Goal: Task Accomplishment & Management: Manage account settings

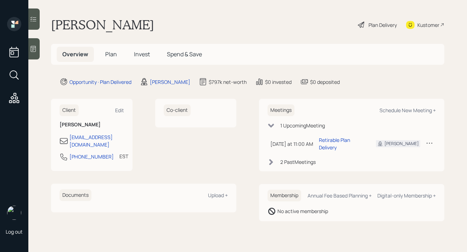
click at [113, 55] on span "Plan" at bounding box center [111, 54] width 12 height 8
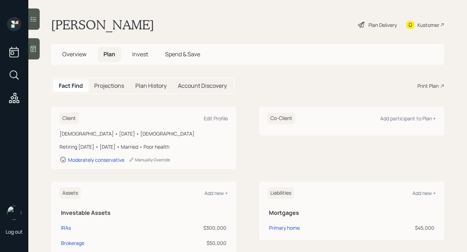
click at [69, 54] on span "Overview" at bounding box center [74, 54] width 24 height 8
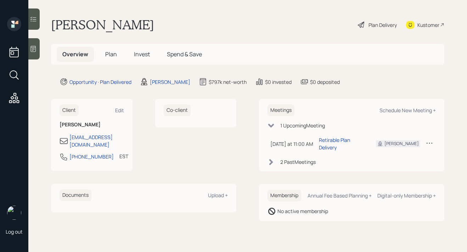
click at [384, 25] on div "Plan Delivery" at bounding box center [383, 24] width 28 height 7
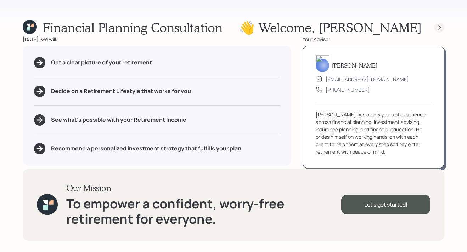
click at [440, 30] on icon at bounding box center [439, 27] width 7 height 7
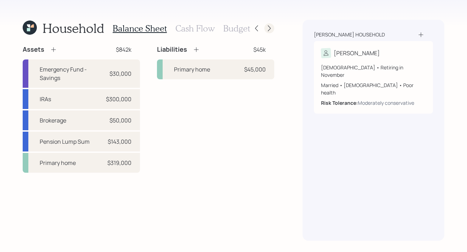
click at [272, 31] on icon at bounding box center [269, 28] width 7 height 7
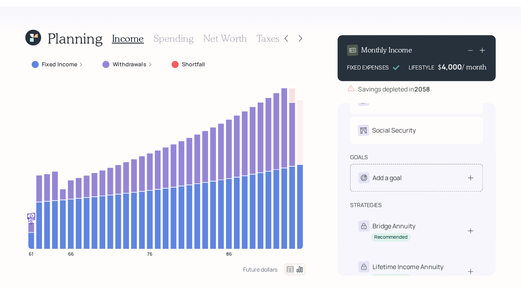
scroll to position [54, 0]
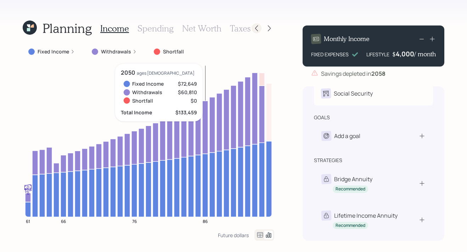
click at [256, 30] on icon at bounding box center [256, 28] width 7 height 7
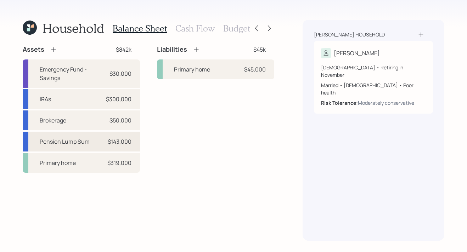
click at [94, 139] on div "Pension Lump Sum $143,000" at bounding box center [81, 142] width 117 height 20
select select "ira"
select select "balanced"
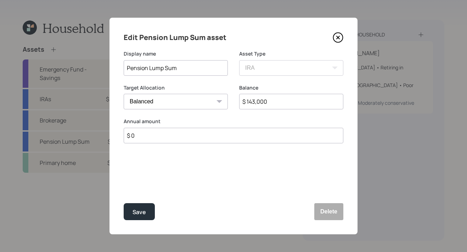
click at [340, 39] on icon at bounding box center [338, 37] width 11 height 11
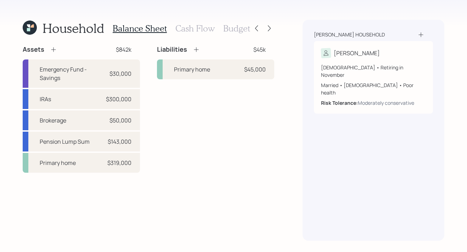
click at [199, 29] on h3 "Cash Flow" at bounding box center [195, 28] width 39 height 10
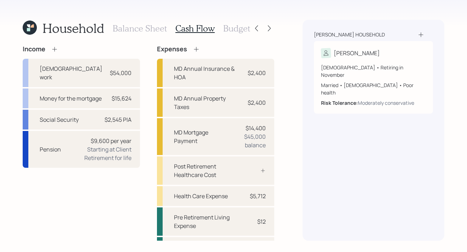
click at [240, 32] on h3 "Budget" at bounding box center [236, 28] width 27 height 10
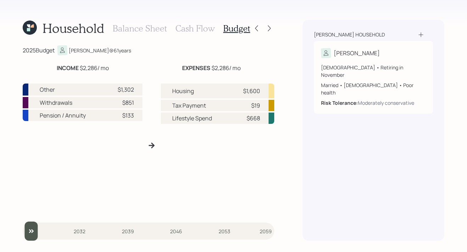
click at [146, 33] on div "Balance Sheet Cash Flow Budget" at bounding box center [182, 28] width 138 height 17
click at [148, 28] on h3 "Balance Sheet" at bounding box center [140, 28] width 54 height 10
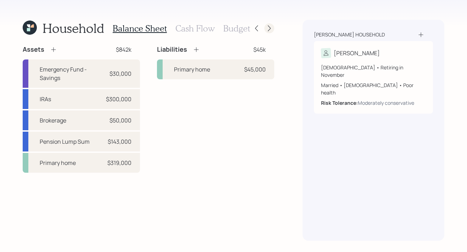
click at [270, 25] on icon at bounding box center [269, 28] width 7 height 7
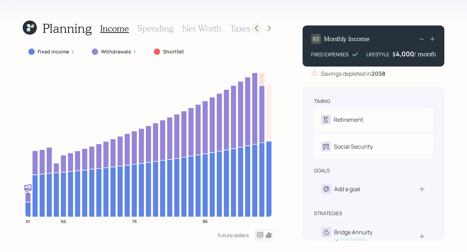
click at [259, 29] on icon at bounding box center [256, 28] width 7 height 7
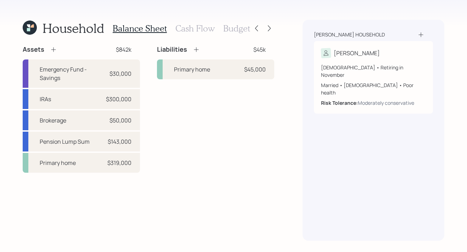
click at [192, 28] on h3 "Cash Flow" at bounding box center [195, 28] width 39 height 10
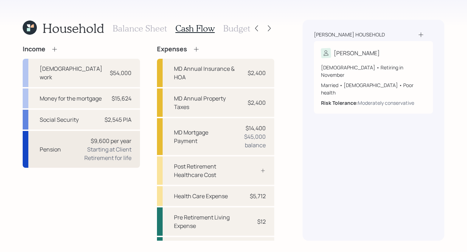
click at [120, 152] on div "Starting at Client Retirement for life" at bounding box center [99, 153] width 65 height 17
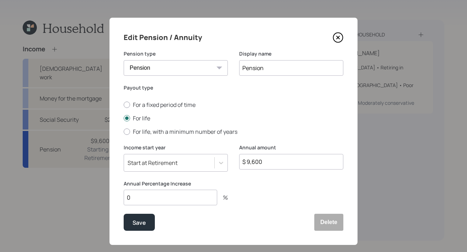
click at [338, 39] on icon at bounding box center [338, 37] width 11 height 11
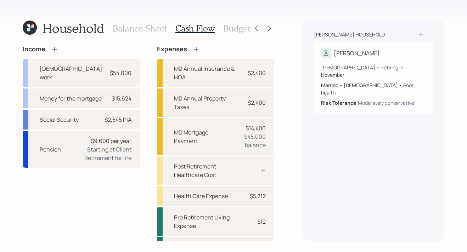
click at [136, 27] on h3 "Balance Sheet" at bounding box center [140, 28] width 54 height 10
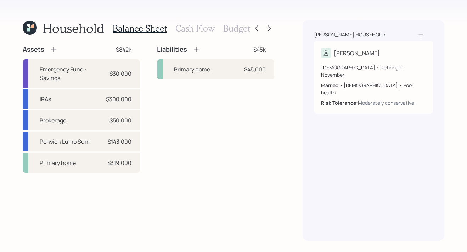
click at [190, 27] on h3 "Cash Flow" at bounding box center [195, 28] width 39 height 10
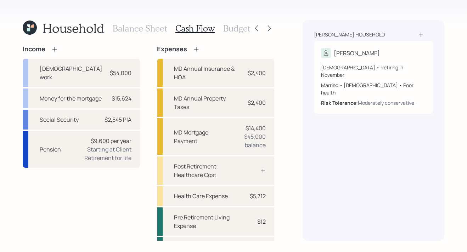
click at [139, 30] on h3 "Balance Sheet" at bounding box center [140, 28] width 54 height 10
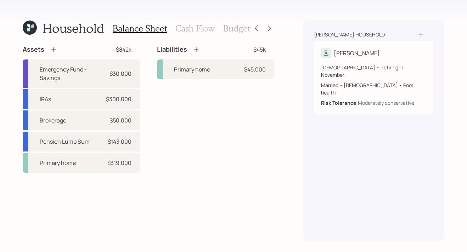
click at [191, 29] on h3 "Cash Flow" at bounding box center [195, 28] width 39 height 10
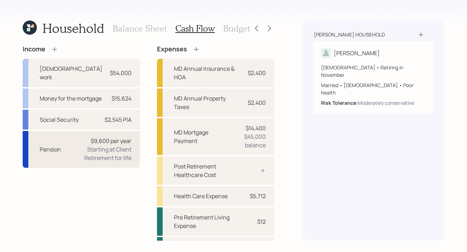
click at [101, 146] on div "Starting at Client Retirement for life" at bounding box center [99, 153] width 65 height 17
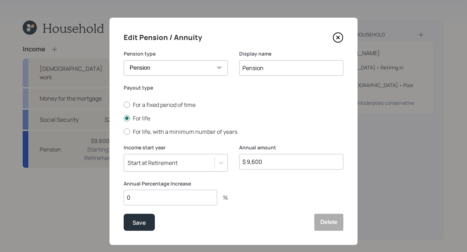
click at [336, 38] on icon at bounding box center [338, 37] width 11 height 11
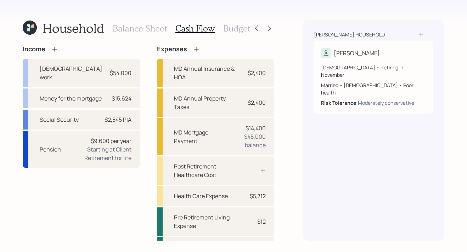
click at [141, 28] on h3 "Balance Sheet" at bounding box center [140, 28] width 54 height 10
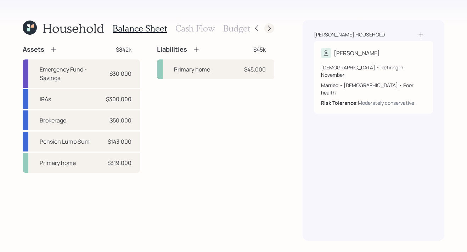
click at [270, 28] on icon at bounding box center [269, 28] width 7 height 7
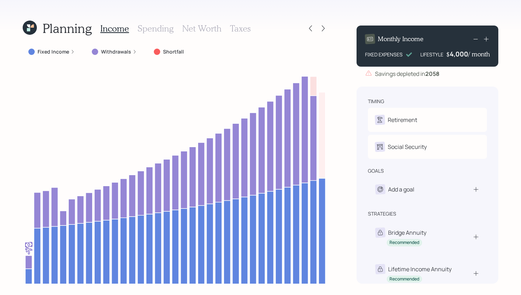
click at [101, 52] on label "Withdrawals" at bounding box center [116, 51] width 30 height 7
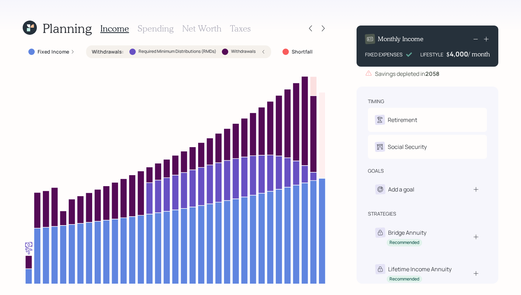
click at [110, 51] on label "Withdrawals :" at bounding box center [108, 51] width 32 height 7
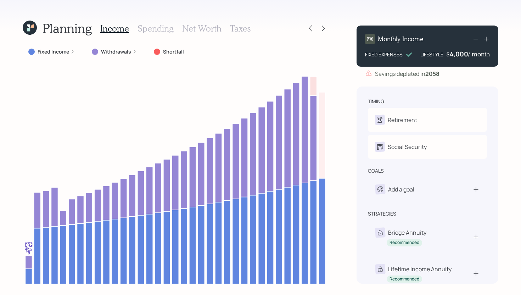
click at [59, 54] on label "Fixed Income" at bounding box center [54, 51] width 32 height 7
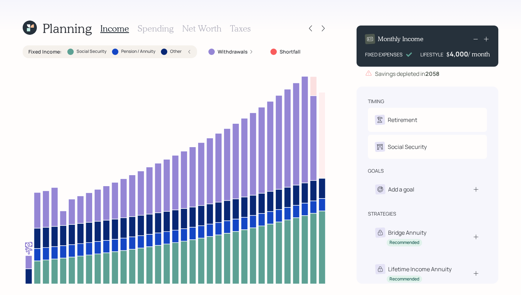
click at [59, 54] on label "Fixed Income :" at bounding box center [44, 51] width 33 height 7
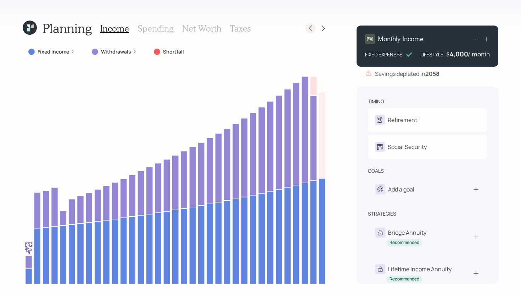
click at [312, 26] on icon at bounding box center [310, 28] width 7 height 7
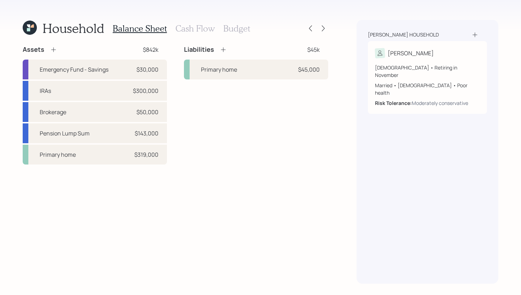
click at [193, 27] on h3 "Cash Flow" at bounding box center [195, 28] width 39 height 10
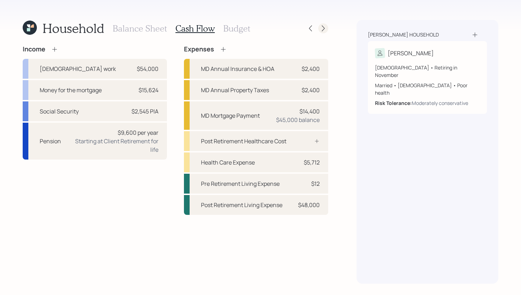
click at [320, 26] on icon at bounding box center [323, 28] width 7 height 7
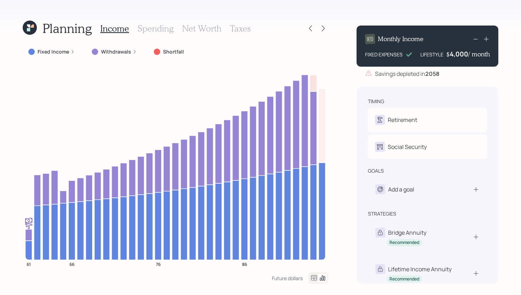
click at [159, 32] on h3 "Spending" at bounding box center [156, 28] width 36 height 10
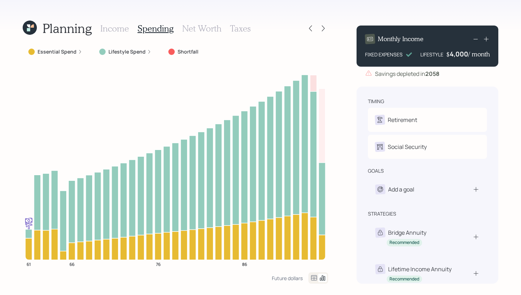
click at [74, 51] on label "Essential Spend" at bounding box center [57, 51] width 39 height 7
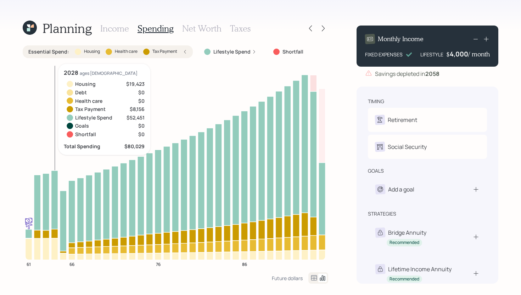
click at [55, 251] on icon at bounding box center [54, 249] width 7 height 22
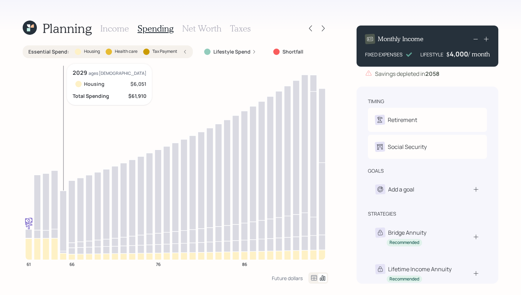
click at [66, 256] on icon at bounding box center [63, 256] width 7 height 7
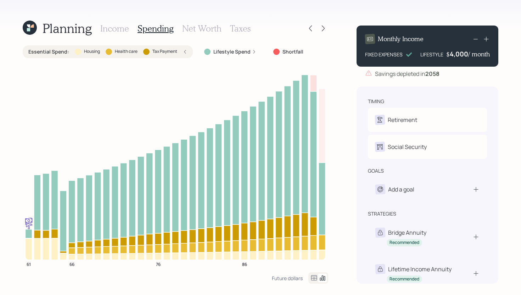
click at [173, 52] on label "Tax Payment" at bounding box center [164, 52] width 25 height 6
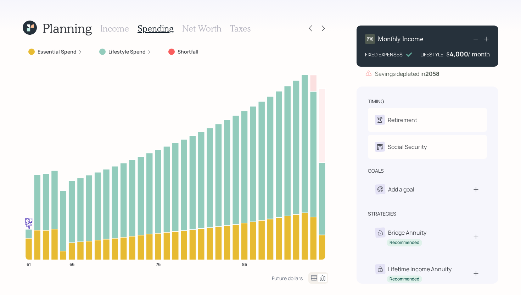
click at [109, 25] on h3 "Income" at bounding box center [114, 28] width 29 height 10
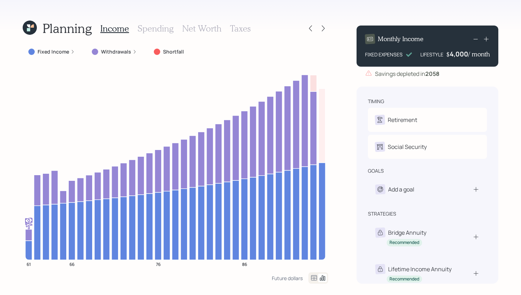
click at [163, 26] on h3 "Spending" at bounding box center [156, 28] width 36 height 10
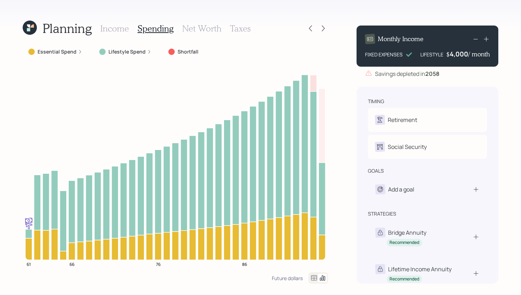
click at [60, 53] on label "Essential Spend" at bounding box center [57, 51] width 39 height 7
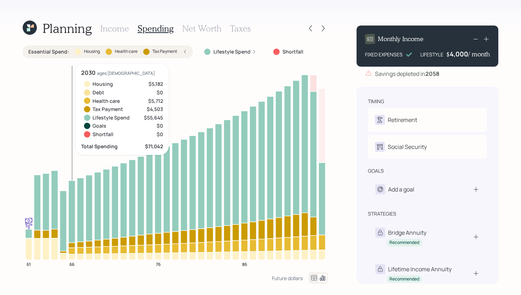
click at [72, 244] on icon at bounding box center [71, 245] width 7 height 5
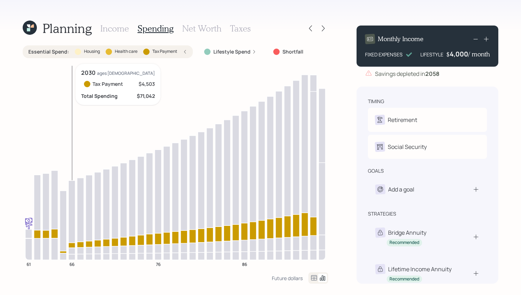
click at [72, 245] on icon at bounding box center [71, 245] width 7 height 5
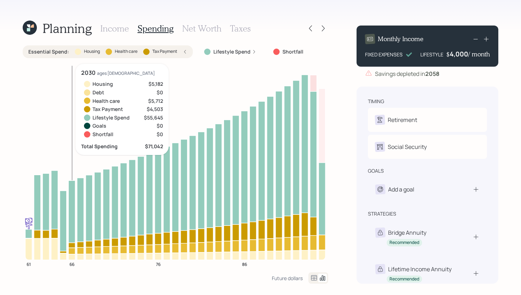
click at [72, 249] on icon at bounding box center [71, 251] width 7 height 6
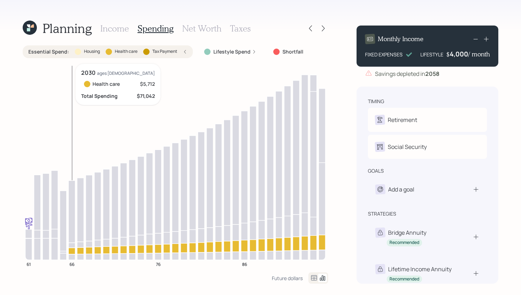
click at [72, 249] on icon at bounding box center [71, 251] width 7 height 6
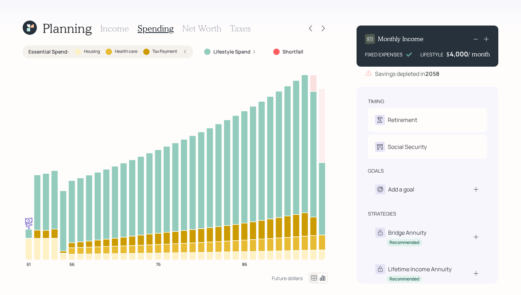
click at [134, 50] on label "Health care" at bounding box center [126, 52] width 23 height 6
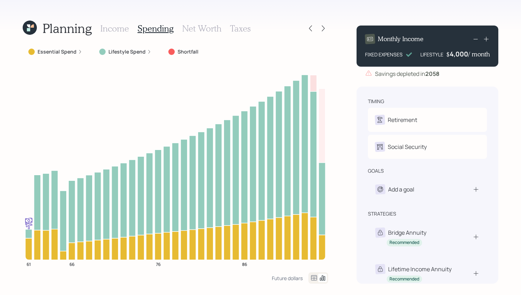
click at [120, 29] on h3 "Income" at bounding box center [114, 28] width 29 height 10
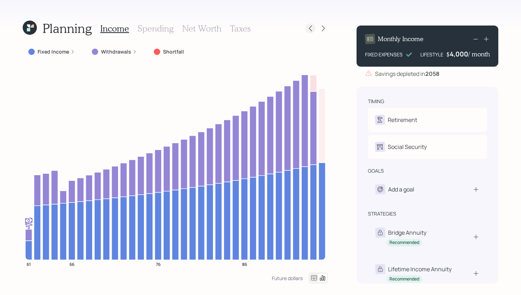
click at [312, 28] on icon at bounding box center [310, 28] width 7 height 7
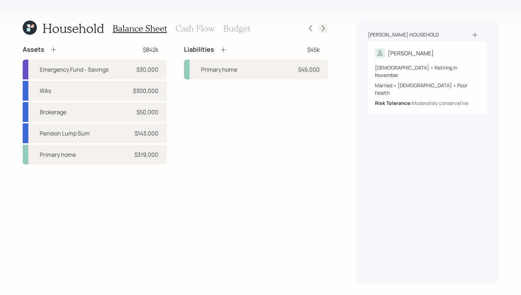
click at [325, 29] on icon at bounding box center [323, 28] width 7 height 7
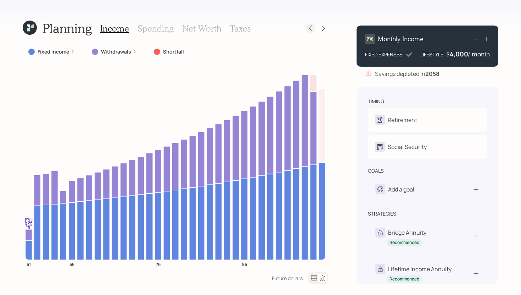
click at [310, 27] on icon at bounding box center [310, 29] width 3 height 6
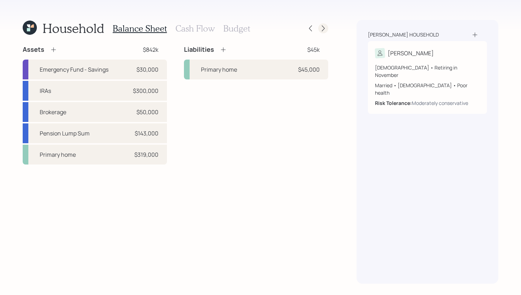
click at [323, 30] on icon at bounding box center [323, 28] width 7 height 7
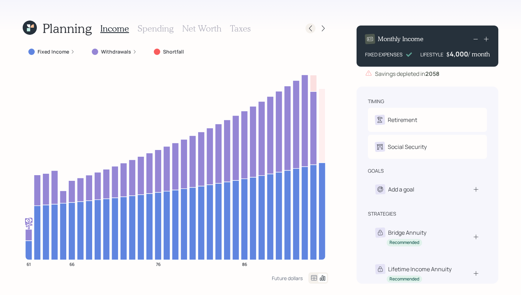
click at [309, 29] on icon at bounding box center [310, 28] width 7 height 7
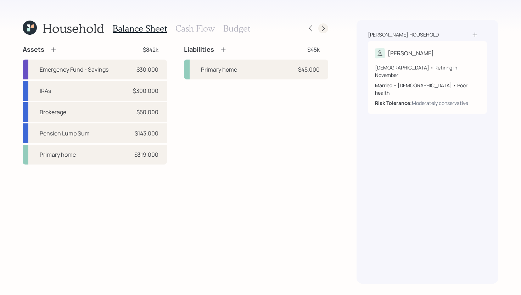
click at [323, 26] on icon at bounding box center [323, 29] width 3 height 6
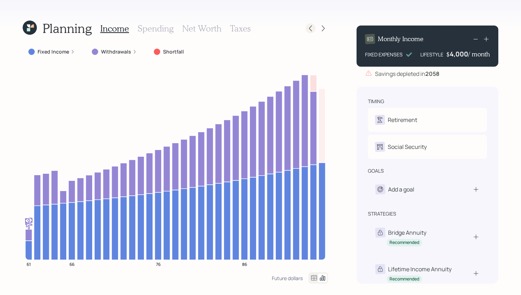
click at [310, 31] on icon at bounding box center [310, 28] width 7 height 7
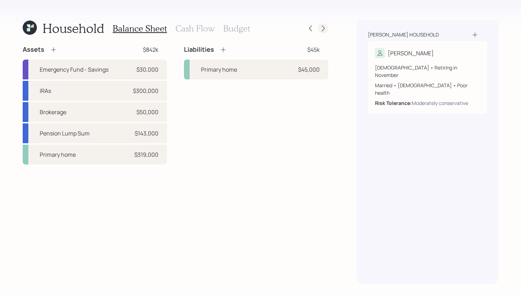
click at [321, 31] on icon at bounding box center [323, 28] width 7 height 7
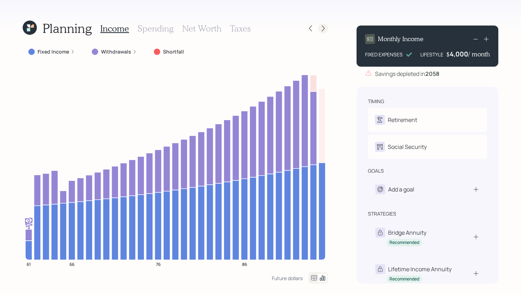
click at [321, 30] on icon at bounding box center [323, 28] width 7 height 7
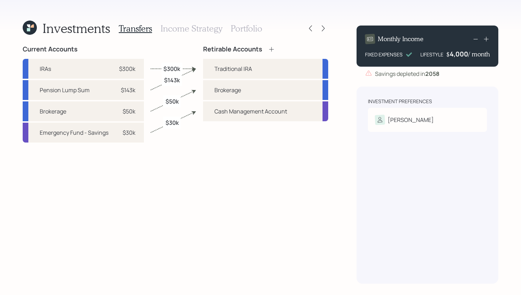
click at [246, 31] on h3 "Portfolio" at bounding box center [247, 28] width 32 height 10
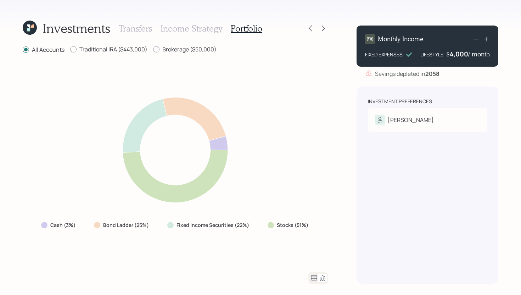
click at [311, 276] on icon at bounding box center [314, 277] width 6 height 5
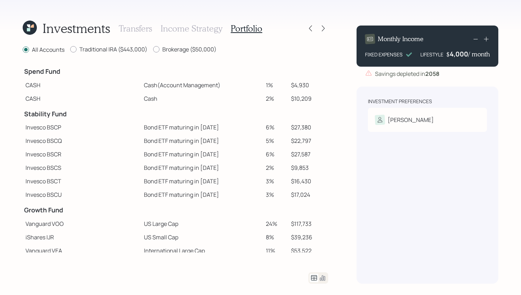
scroll to position [140, 0]
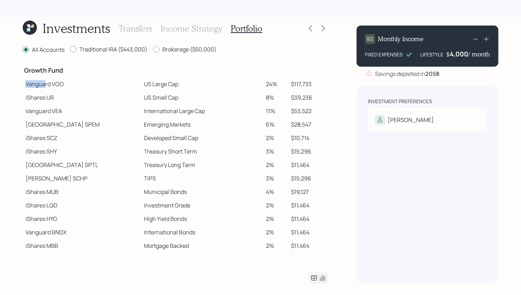
drag, startPoint x: 27, startPoint y: 84, endPoint x: 46, endPoint y: 84, distance: 19.5
click at [46, 84] on td "Vanguard VOO" at bounding box center [82, 83] width 118 height 13
click at [41, 96] on td "iShares IJR" at bounding box center [82, 97] width 118 height 13
click at [308, 30] on icon at bounding box center [310, 28] width 7 height 7
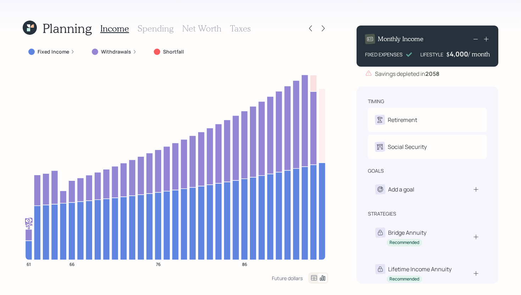
click at [308, 30] on icon at bounding box center [310, 28] width 7 height 7
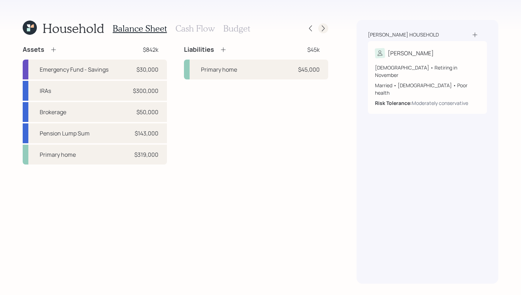
click at [326, 28] on icon at bounding box center [323, 28] width 7 height 7
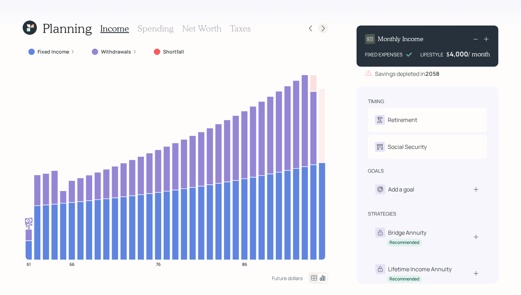
click at [326, 28] on icon at bounding box center [323, 28] width 7 height 7
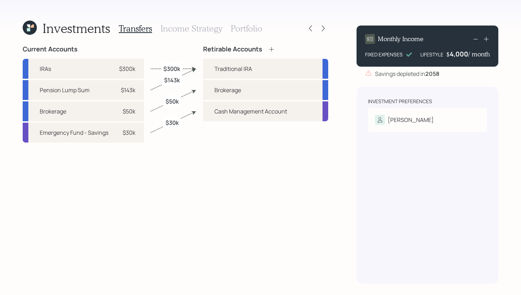
click at [326, 28] on icon at bounding box center [323, 28] width 7 height 7
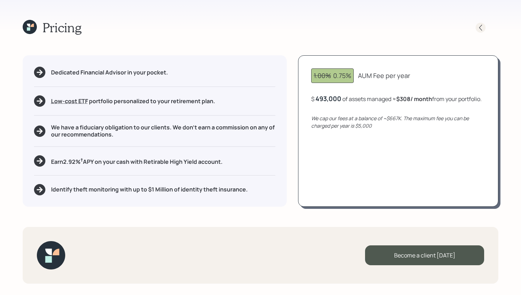
click at [479, 26] on icon at bounding box center [480, 27] width 7 height 7
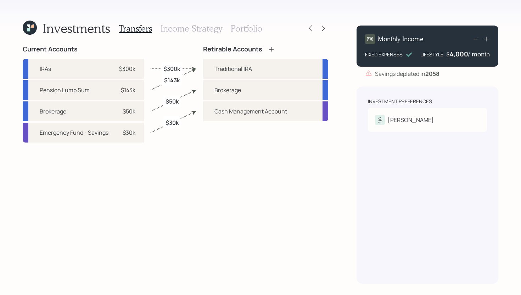
click at [255, 26] on h3 "Portfolio" at bounding box center [247, 28] width 32 height 10
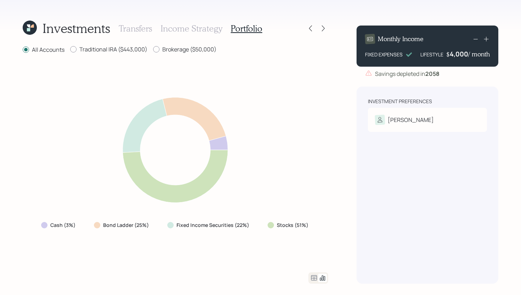
click at [321, 283] on div at bounding box center [319, 277] width 20 height 11
click at [314, 277] on icon at bounding box center [314, 278] width 9 height 9
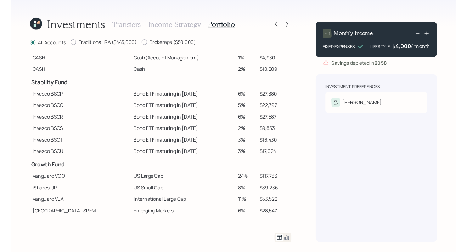
scroll to position [25, 0]
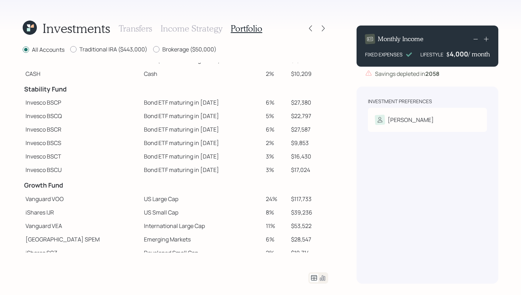
click at [200, 29] on h3 "Income Strategy" at bounding box center [192, 28] width 62 height 10
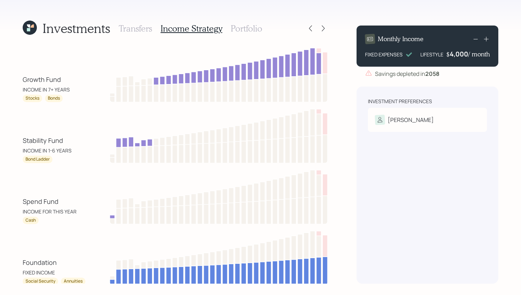
click at [247, 27] on h3 "Portfolio" at bounding box center [247, 28] width 32 height 10
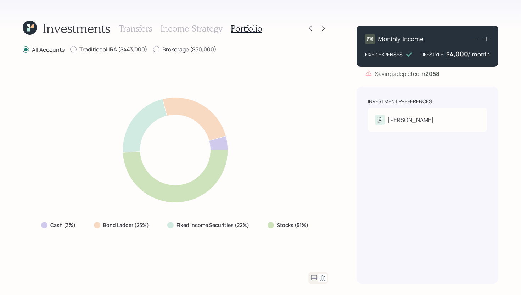
click at [312, 278] on icon at bounding box center [314, 278] width 9 height 9
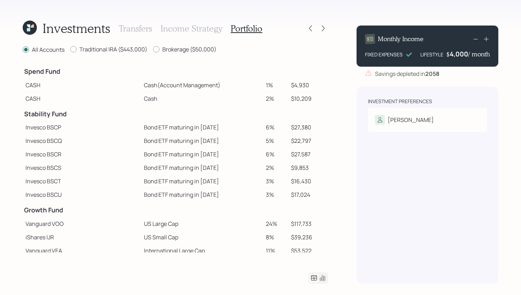
click at [143, 32] on h3 "Transfers" at bounding box center [135, 28] width 33 height 10
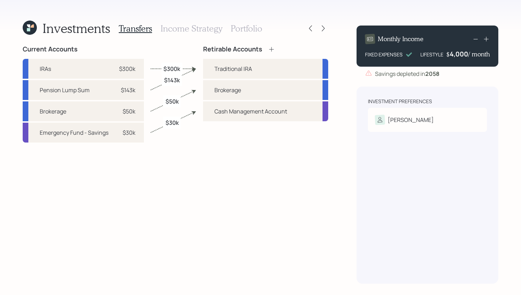
click at [33, 28] on icon at bounding box center [30, 28] width 14 height 14
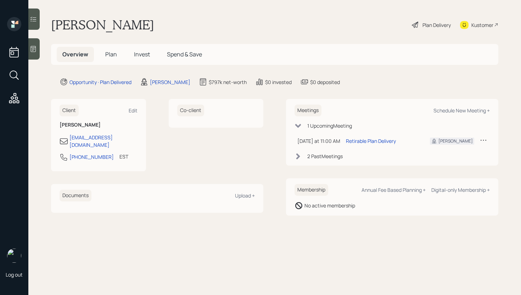
click at [143, 55] on span "Invest" at bounding box center [142, 54] width 16 height 8
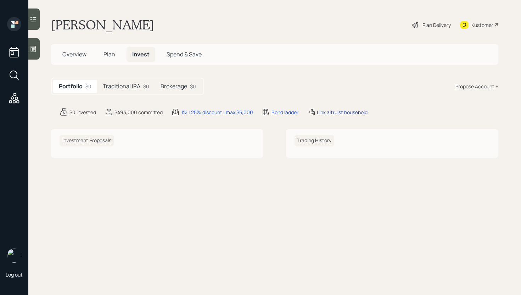
click at [343, 113] on div "Link altruist household" at bounding box center [342, 112] width 51 height 7
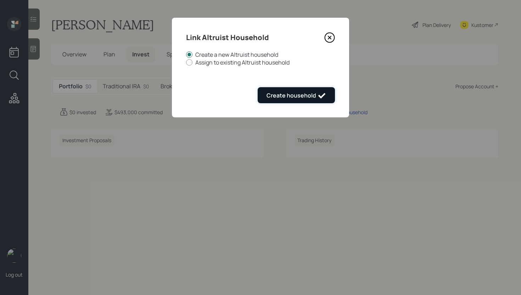
click at [310, 96] on div "Create household" at bounding box center [297, 95] width 60 height 9
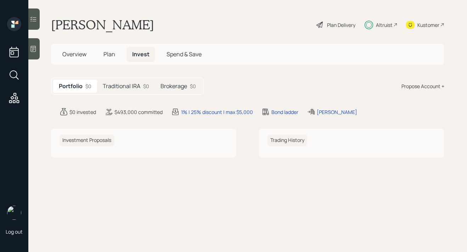
click at [389, 26] on div "Altruist" at bounding box center [384, 24] width 17 height 7
click at [118, 90] on div "Traditional IRA $0" at bounding box center [126, 86] width 58 height 13
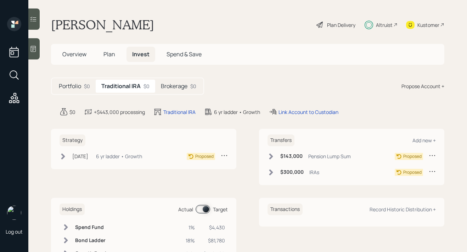
click at [432, 171] on icon at bounding box center [432, 171] width 7 height 7
click at [406, 184] on div "Edit transfer" at bounding box center [410, 185] width 51 height 7
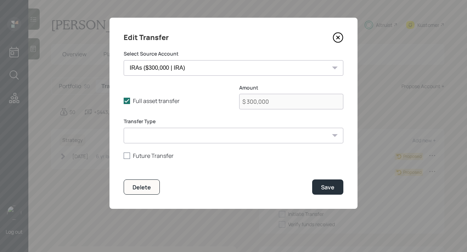
click at [150, 158] on label "Future Transfer" at bounding box center [234, 156] width 220 height 8
click at [124, 156] on input "Future Transfer" at bounding box center [123, 156] width 0 height 0
checkbox input "true"
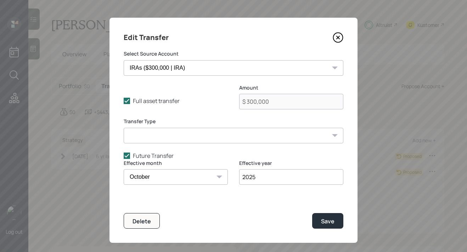
click at [206, 178] on select "January February March April May June July August September October November De…" at bounding box center [176, 178] width 104 height 16
select select "12"
click at [124, 170] on select "January February March April May June July August September October November De…" at bounding box center [176, 178] width 104 height 16
click at [263, 181] on input "2025" at bounding box center [291, 178] width 104 height 16
type input "2033"
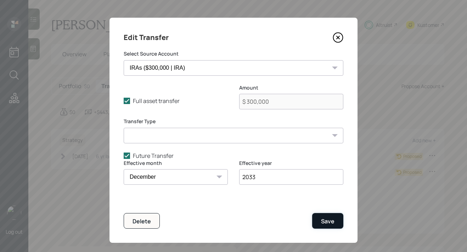
click at [339, 227] on button "Save" at bounding box center [327, 220] width 31 height 15
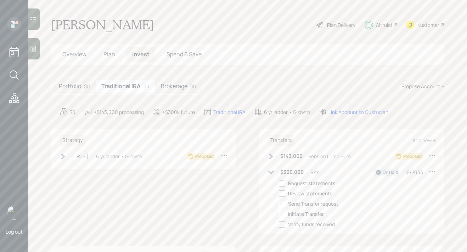
click at [272, 173] on icon at bounding box center [271, 173] width 6 height 4
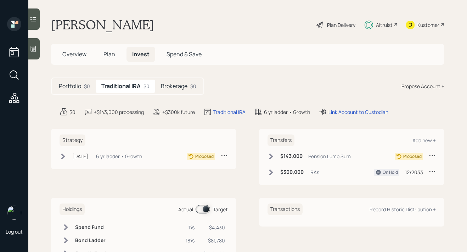
click at [107, 55] on span "Plan" at bounding box center [110, 54] width 12 height 8
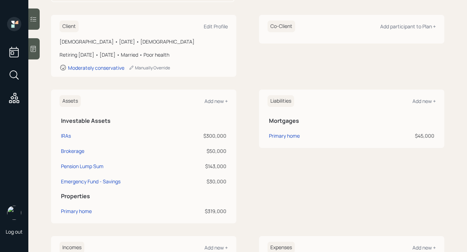
scroll to position [94, 0]
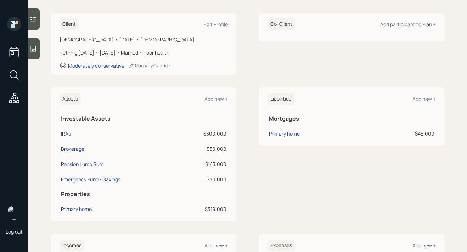
click at [69, 134] on div "IRAs" at bounding box center [66, 133] width 10 height 7
select select "ira"
select select "balanced"
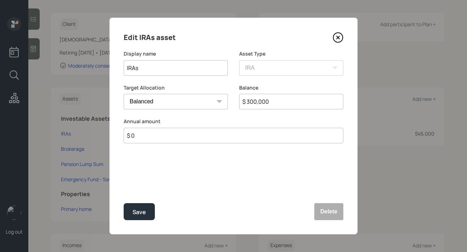
click at [170, 70] on input "IRAs" at bounding box center [176, 68] width 104 height 16
click at [137, 68] on input "[PERSON_NAME]" at bounding box center [176, 68] width 104 height 16
click at [167, 70] on input "[PERSON_NAME]" at bounding box center [176, 68] width 104 height 16
type input "[PERSON_NAME] in surrender"
click at [140, 211] on div "Save" at bounding box center [139, 213] width 13 height 10
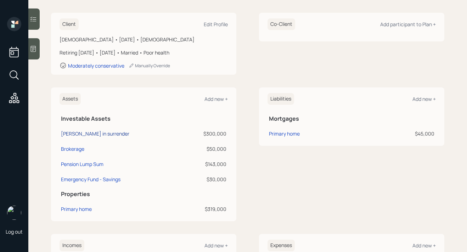
click at [109, 136] on div "[PERSON_NAME] in surrender" at bounding box center [95, 133] width 68 height 7
select select "ira"
select select "balanced"
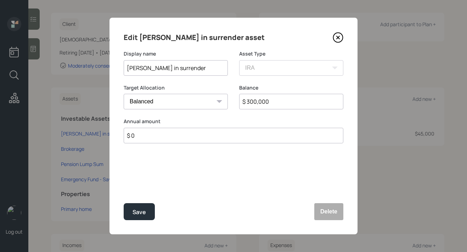
drag, startPoint x: 217, startPoint y: 68, endPoint x: 160, endPoint y: 69, distance: 57.1
click at [160, 69] on input "[PERSON_NAME] in surrender" at bounding box center [176, 68] width 104 height 16
type input "[PERSON_NAME]"
click at [136, 207] on button "Save" at bounding box center [139, 212] width 31 height 17
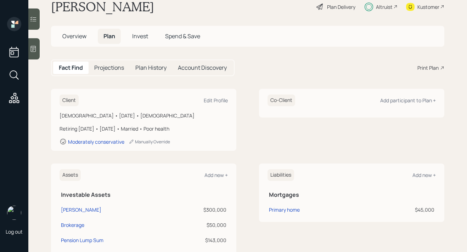
scroll to position [25, 0]
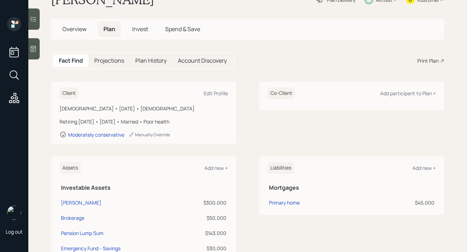
click at [140, 34] on h5 "Invest" at bounding box center [140, 29] width 27 height 15
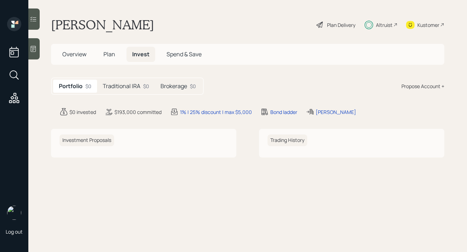
click at [177, 86] on h5 "Brokerage" at bounding box center [174, 86] width 27 height 7
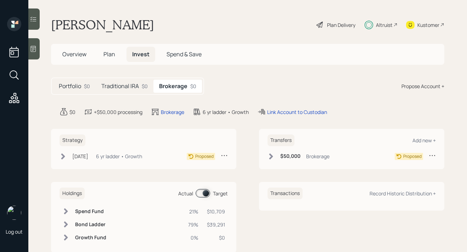
click at [106, 55] on span "Plan" at bounding box center [110, 54] width 12 height 8
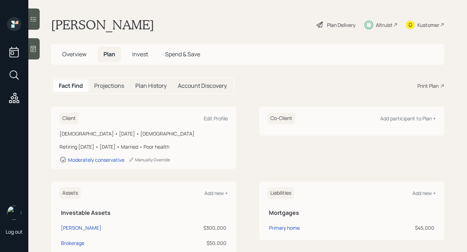
click at [135, 57] on span "Invest" at bounding box center [140, 54] width 16 height 8
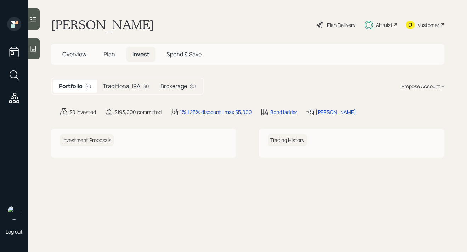
click at [82, 58] on h5 "Overview" at bounding box center [74, 54] width 35 height 15
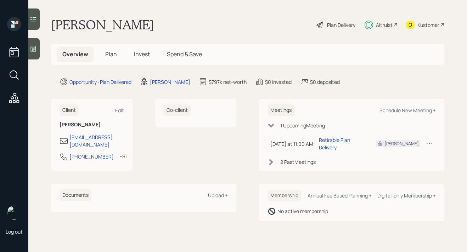
click at [143, 53] on span "Invest" at bounding box center [142, 54] width 16 height 8
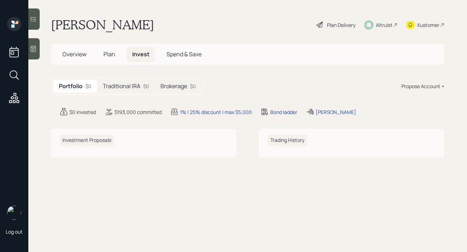
click at [140, 83] on div "Traditional IRA $0" at bounding box center [126, 86] width 58 height 13
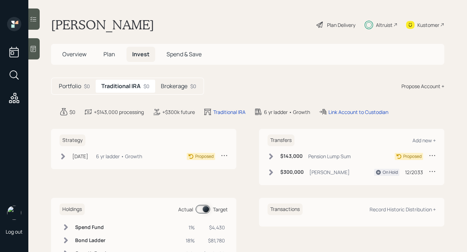
click at [65, 158] on icon at bounding box center [63, 156] width 7 height 7
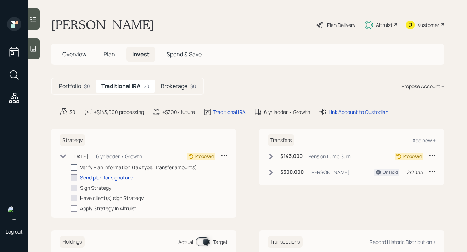
click at [76, 165] on div at bounding box center [74, 168] width 6 height 6
click at [71, 167] on input "checkbox" at bounding box center [71, 167] width 0 height 0
checkbox input "true"
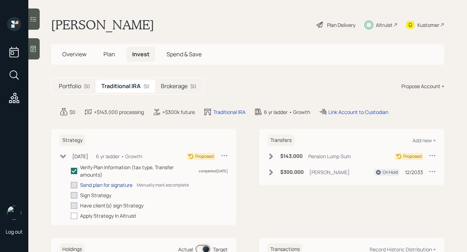
click at [94, 185] on div "Send plan for signature" at bounding box center [106, 185] width 52 height 7
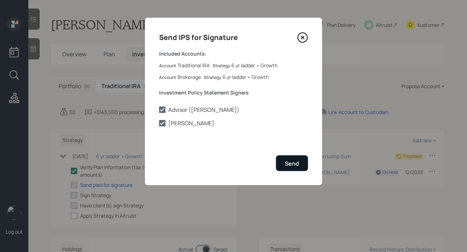
click at [285, 163] on div "Send" at bounding box center [292, 164] width 14 height 8
checkbox input "true"
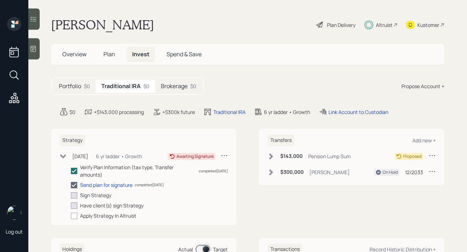
click at [274, 157] on icon at bounding box center [271, 156] width 7 height 7
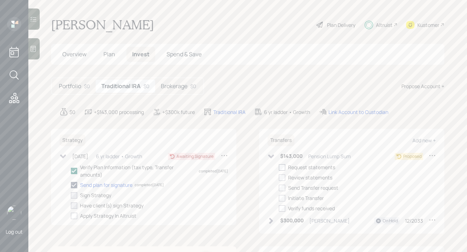
click at [283, 167] on div at bounding box center [282, 168] width 6 height 6
click at [279, 167] on input "checkbox" at bounding box center [279, 167] width 0 height 0
checkbox input "true"
click at [272, 157] on icon at bounding box center [271, 156] width 7 height 7
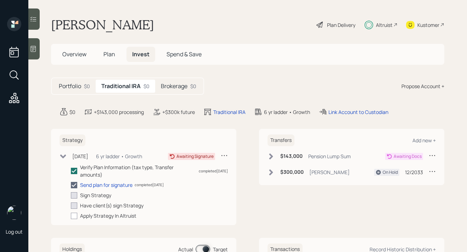
click at [62, 157] on icon at bounding box center [63, 157] width 6 height 4
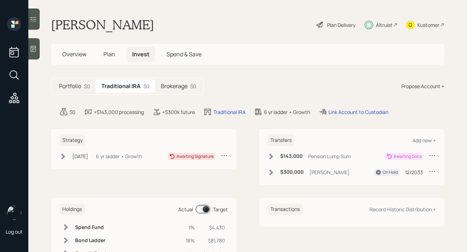
click at [181, 88] on h5 "Brokerage" at bounding box center [174, 86] width 27 height 7
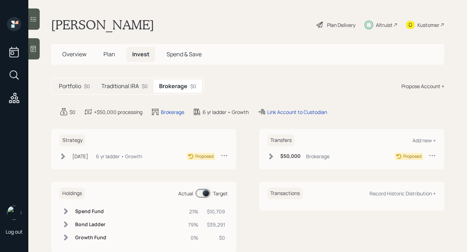
click at [133, 89] on h5 "Traditional IRA" at bounding box center [120, 86] width 38 height 7
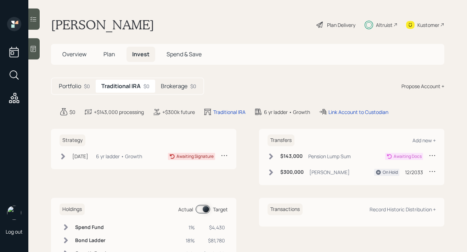
click at [73, 89] on h5 "Portfolio" at bounding box center [70, 86] width 22 height 7
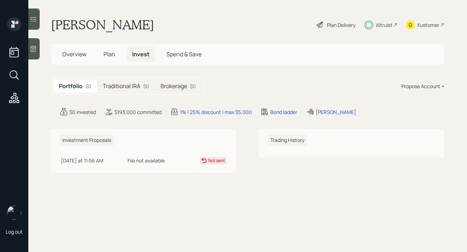
click at [127, 87] on h5 "Traditional IRA" at bounding box center [122, 86] width 38 height 7
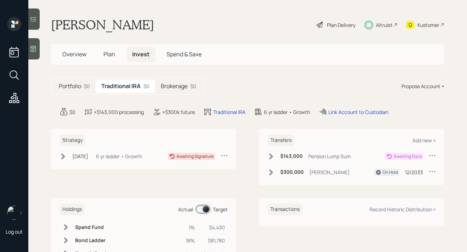
click at [194, 91] on div "Brokerage $0" at bounding box center [178, 86] width 47 height 13
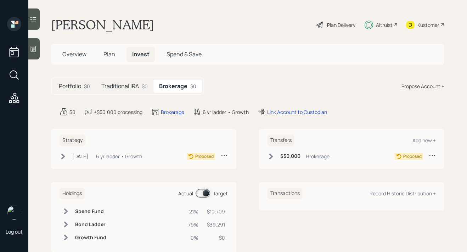
click at [77, 90] on h5 "Portfolio" at bounding box center [70, 86] width 22 height 7
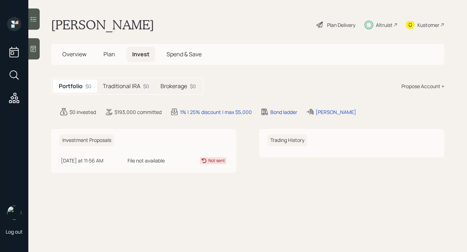
click at [84, 57] on span "Overview" at bounding box center [74, 54] width 24 height 8
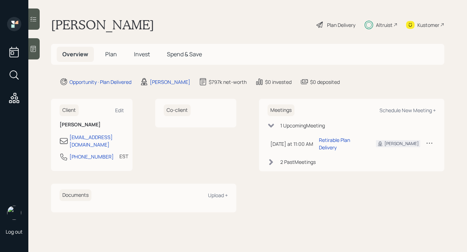
click at [110, 53] on span "Plan" at bounding box center [111, 54] width 12 height 8
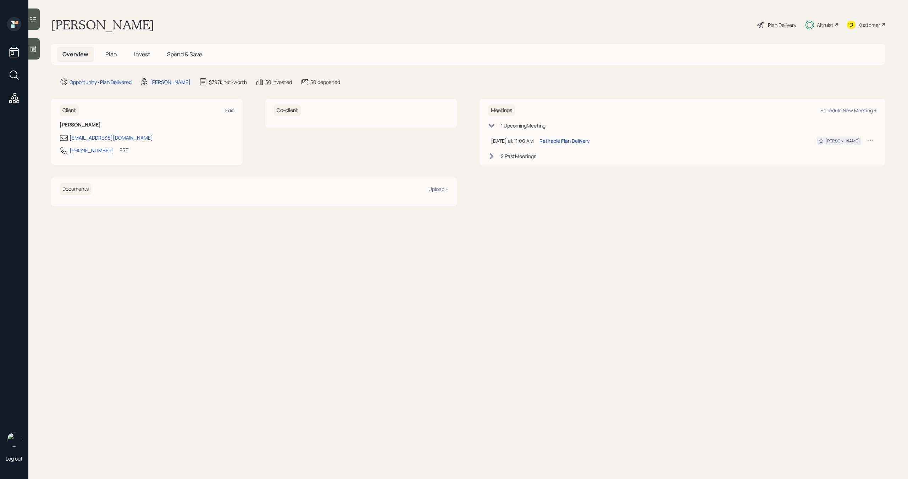
click at [142, 54] on span "Invest" at bounding box center [142, 54] width 16 height 8
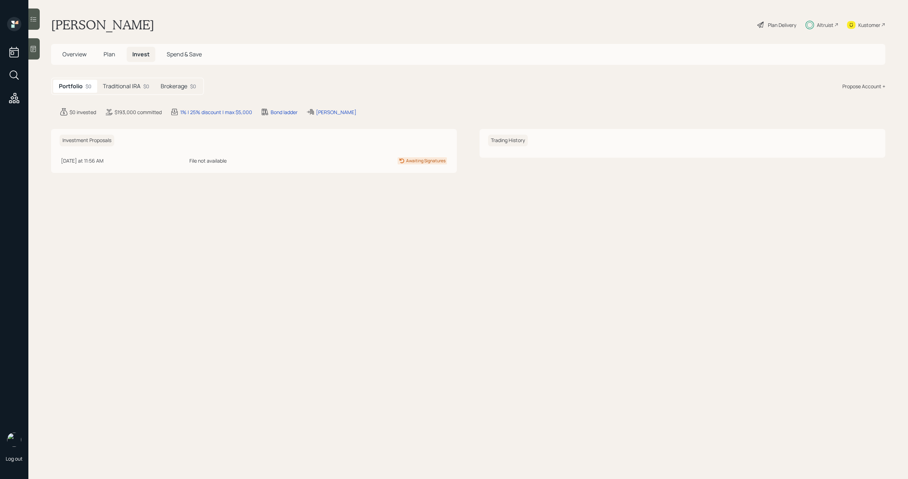
click at [127, 84] on h5 "Traditional IRA" at bounding box center [122, 86] width 38 height 7
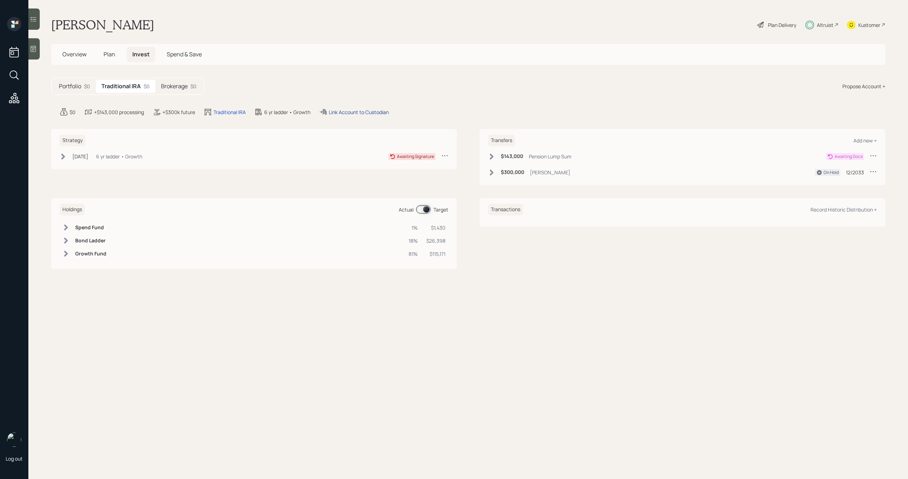
click at [355, 112] on div "Link Account to Custodian" at bounding box center [359, 112] width 60 height 7
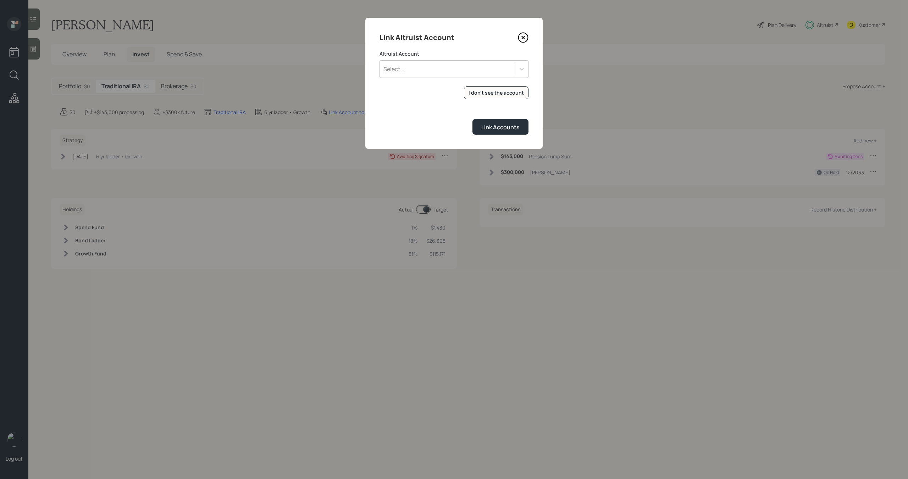
click at [420, 67] on div "Select..." at bounding box center [447, 69] width 135 height 12
click at [483, 89] on div "I don't see the account" at bounding box center [495, 92] width 55 height 7
click at [423, 73] on div "Select..." at bounding box center [447, 69] width 135 height 12
click at [421, 88] on div "IRA (4413)" at bounding box center [453, 88] width 149 height 13
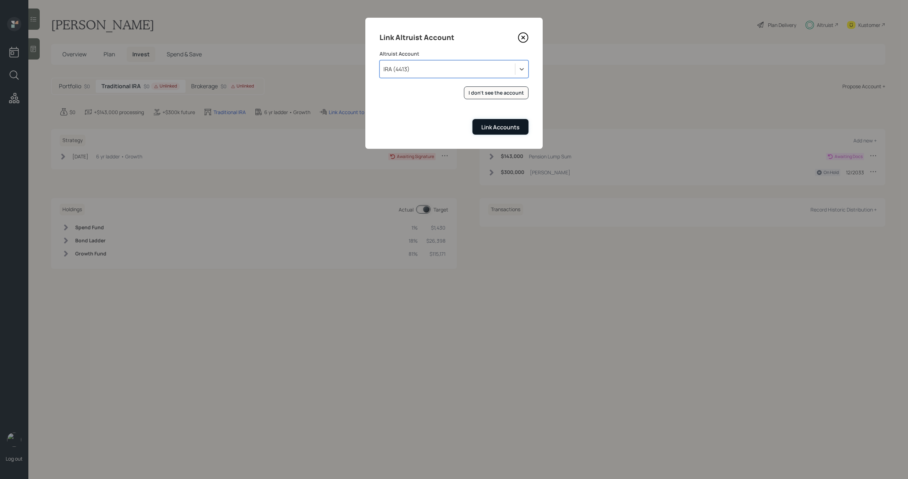
click at [505, 131] on div "Link Accounts" at bounding box center [500, 127] width 38 height 8
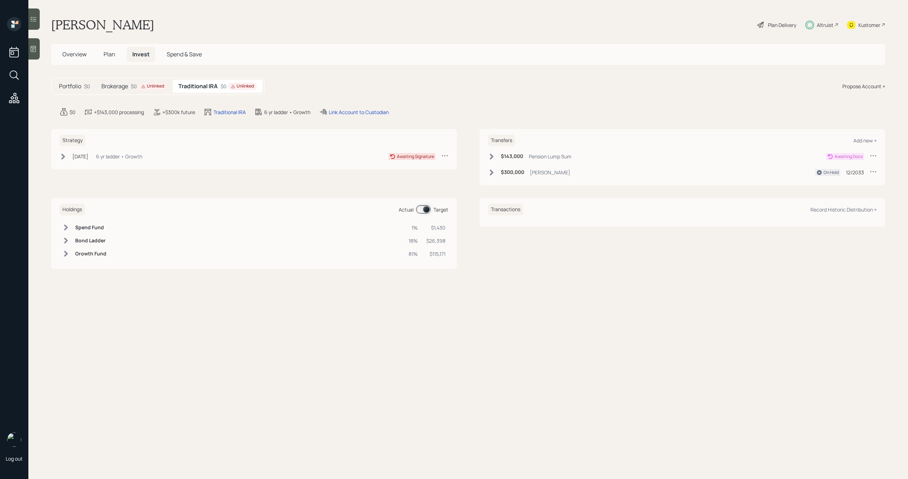
click at [111, 52] on span "Plan" at bounding box center [110, 54] width 12 height 8
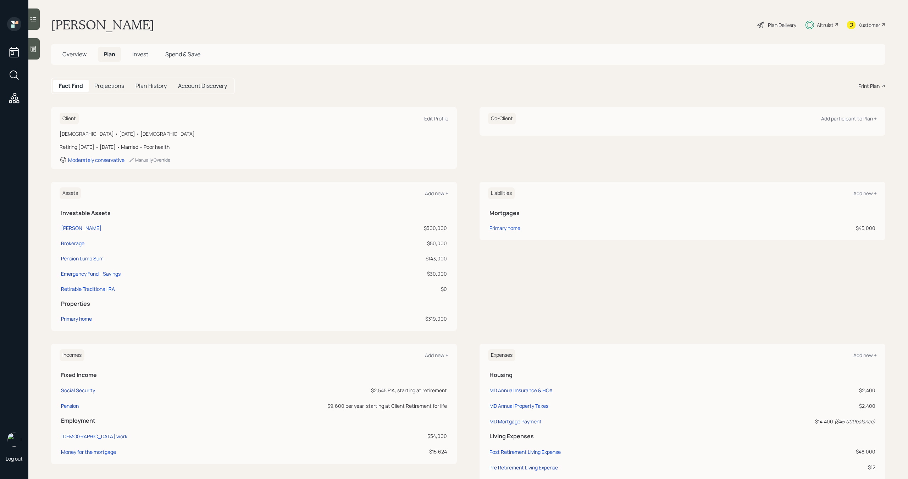
click at [76, 55] on span "Overview" at bounding box center [74, 54] width 24 height 8
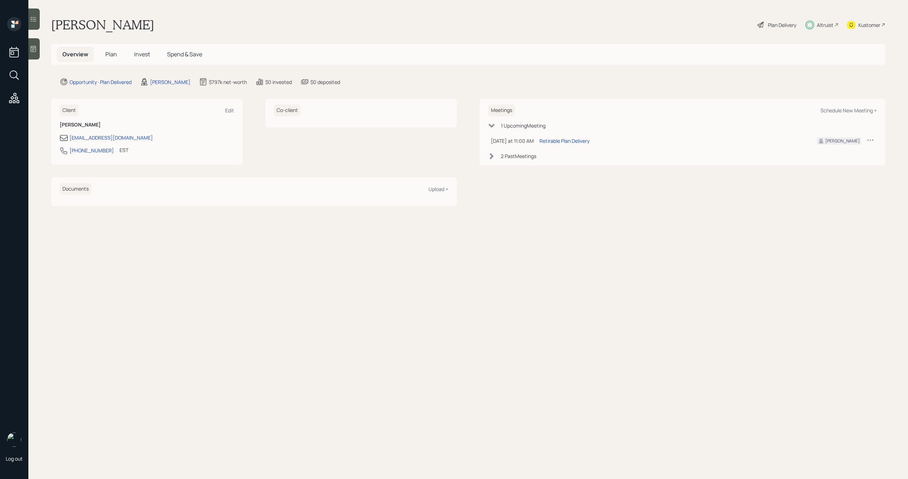
click at [143, 53] on span "Invest" at bounding box center [142, 54] width 16 height 8
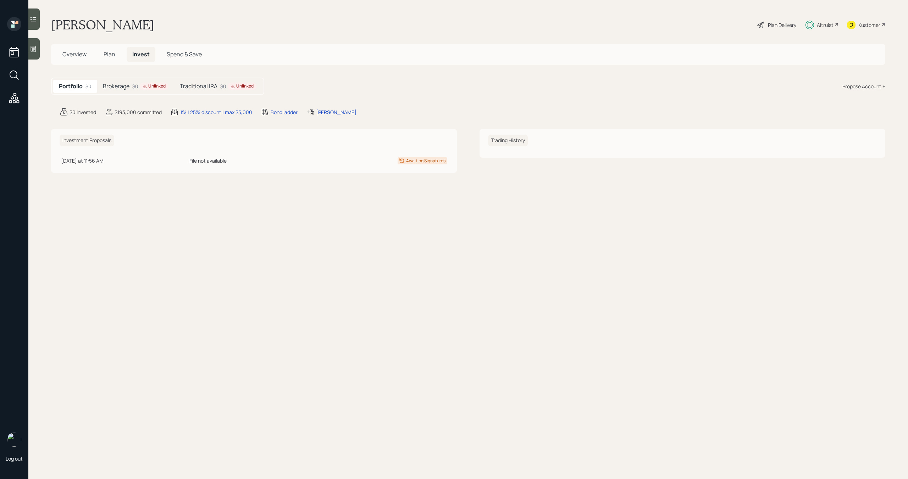
click at [154, 89] on div "Unlinked" at bounding box center [154, 86] width 23 height 6
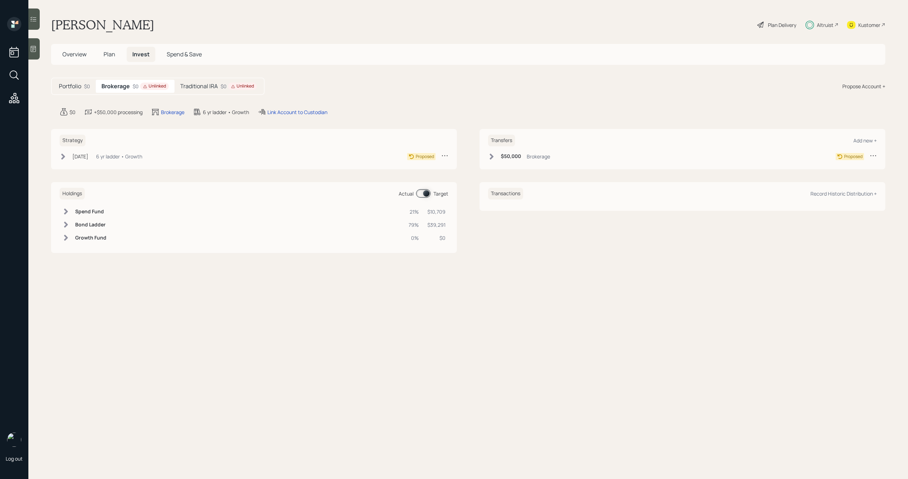
click at [448, 156] on icon at bounding box center [444, 155] width 7 height 7
click at [204, 89] on h5 "Traditional IRA" at bounding box center [199, 86] width 38 height 7
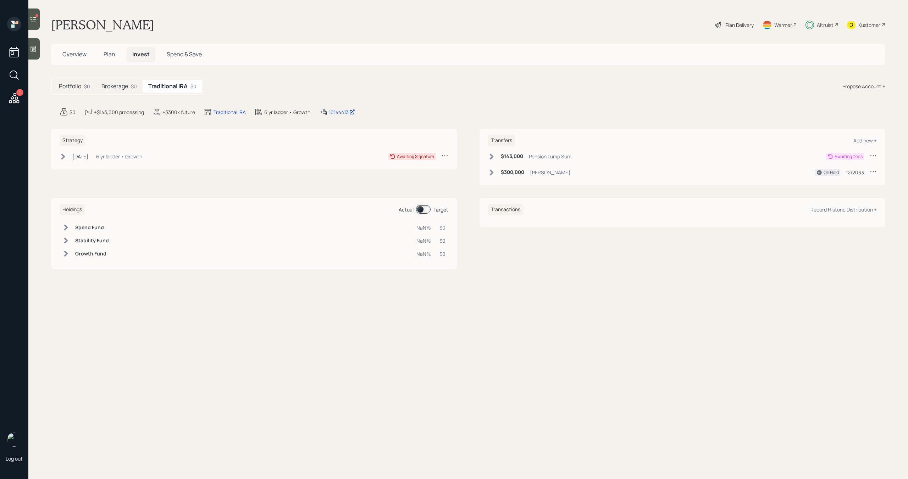
click at [34, 18] on icon at bounding box center [33, 19] width 7 height 7
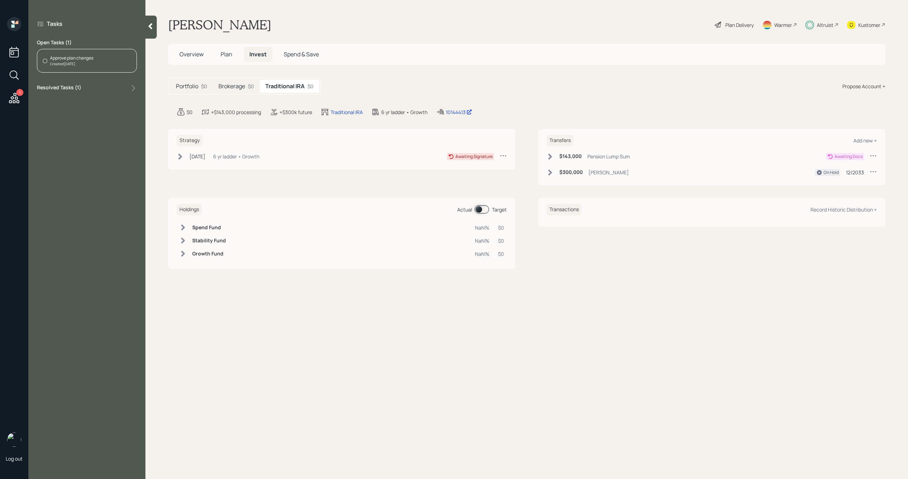
click at [107, 58] on div "Approve plan changes Created Today" at bounding box center [87, 61] width 100 height 24
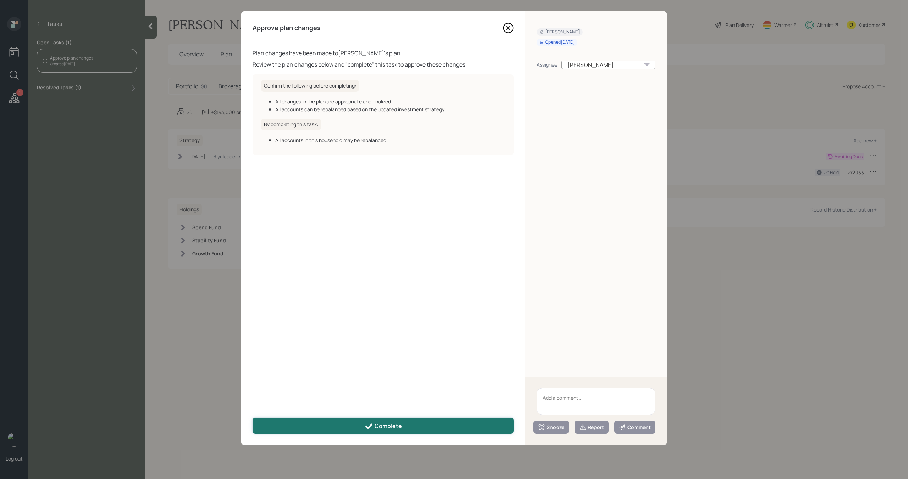
click at [322, 419] on button "Complete" at bounding box center [382, 426] width 261 height 16
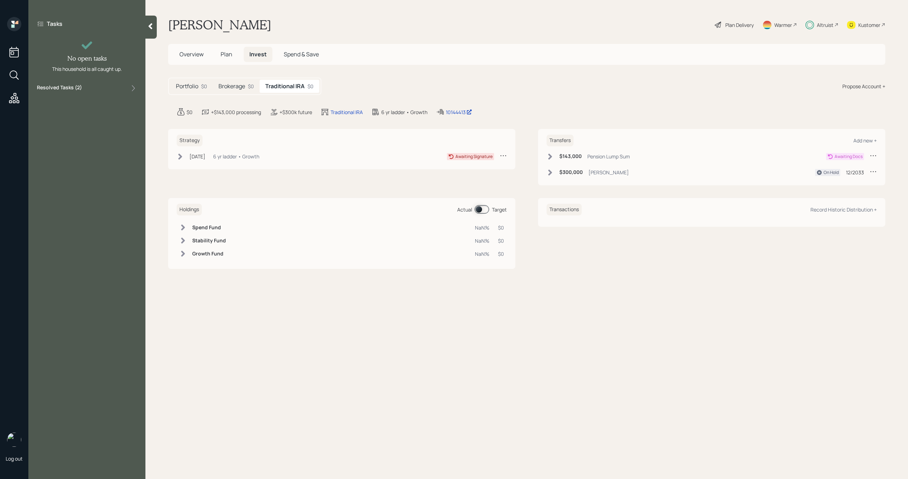
click at [150, 28] on icon at bounding box center [151, 26] width 4 height 6
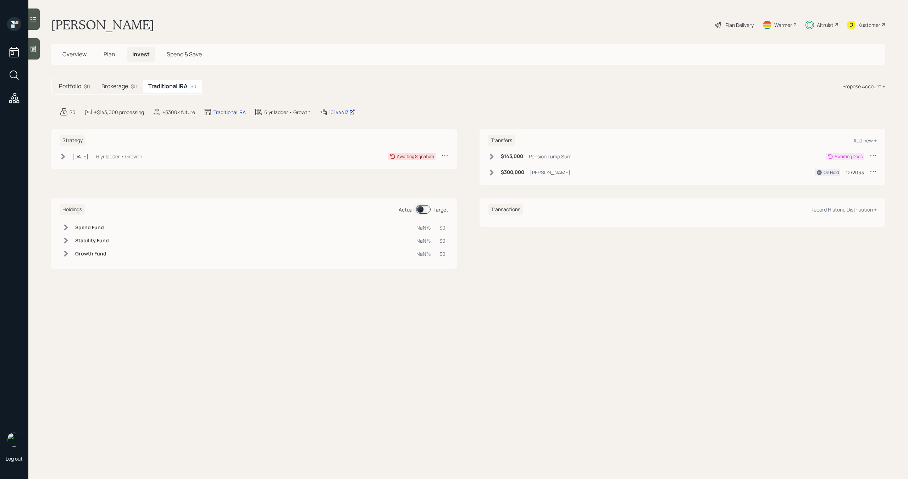
click at [83, 56] on span "Overview" at bounding box center [74, 54] width 24 height 8
